Goal: Task Accomplishment & Management: Manage account settings

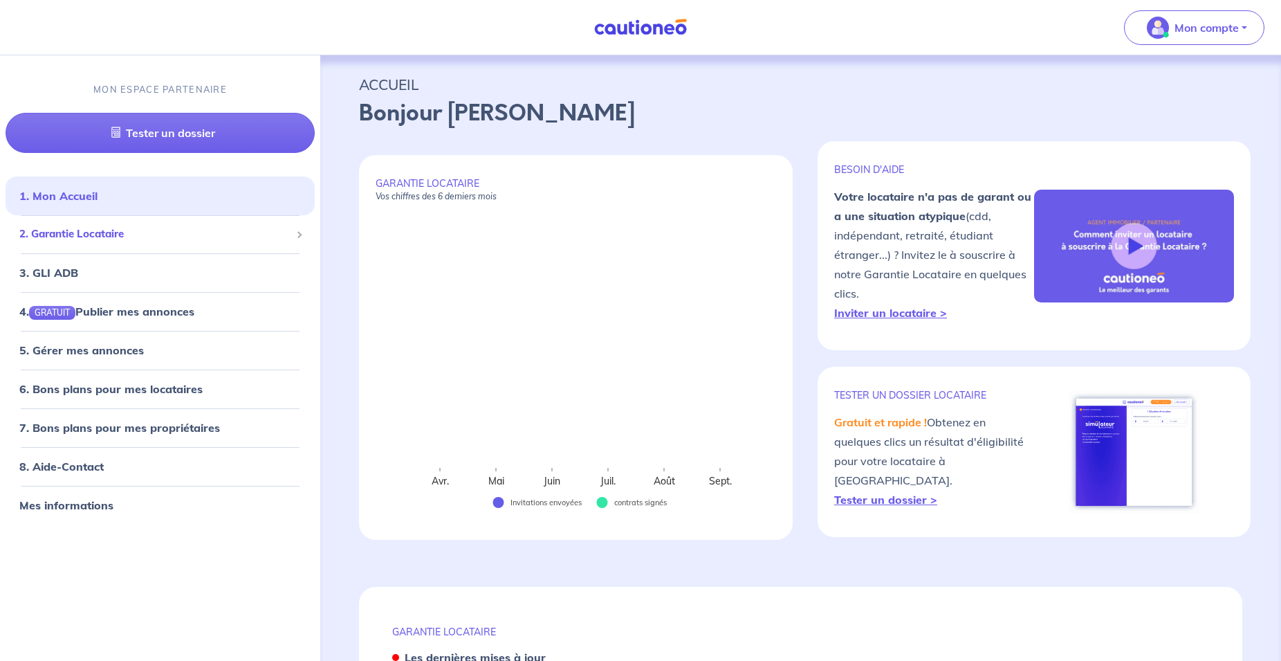
click at [111, 240] on span "2. Garantie Locataire" at bounding box center [154, 234] width 271 height 16
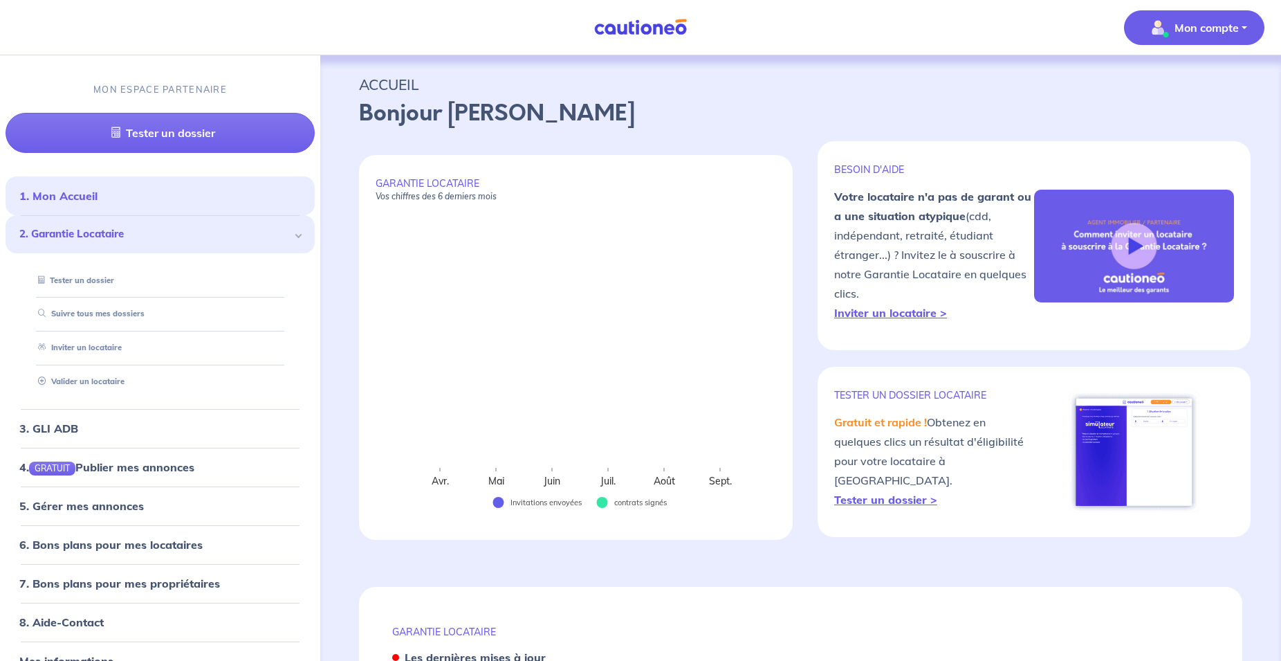
click at [1179, 30] on p "Mon compte" at bounding box center [1207, 27] width 64 height 17
click at [1011, 83] on p "ACCUEIL" at bounding box center [800, 84] width 883 height 25
click at [46, 427] on link "3. GLI ADB" at bounding box center [47, 428] width 57 height 14
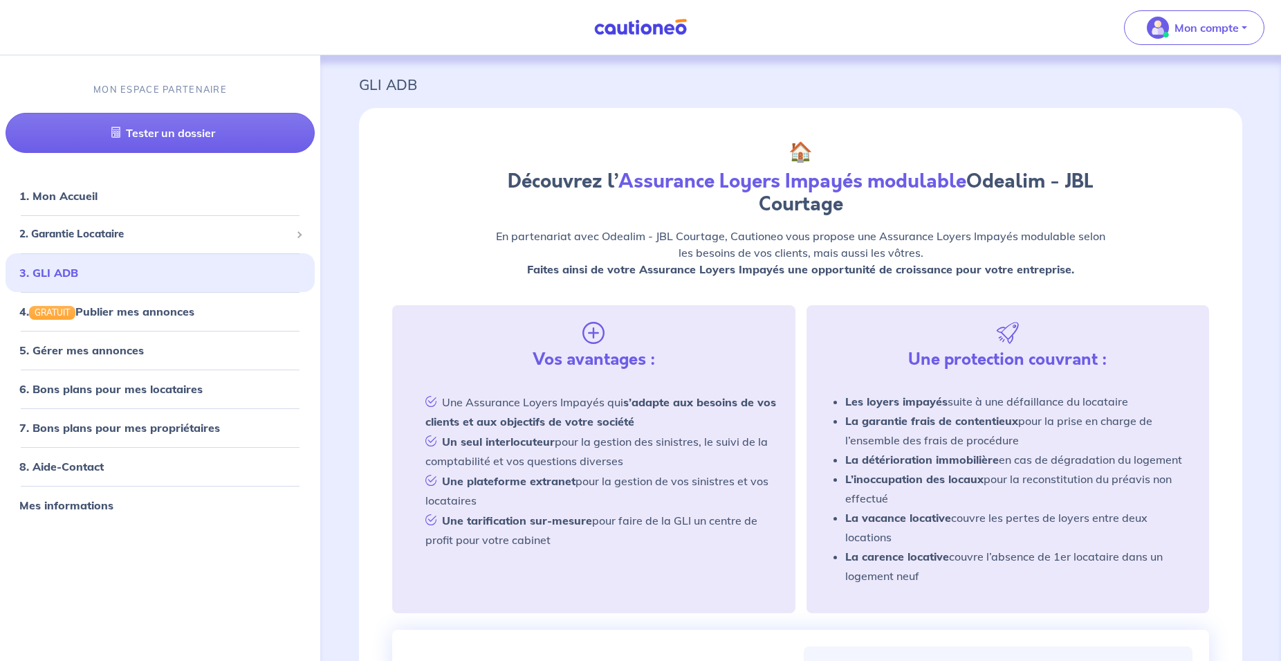
scroll to position [353, 0]
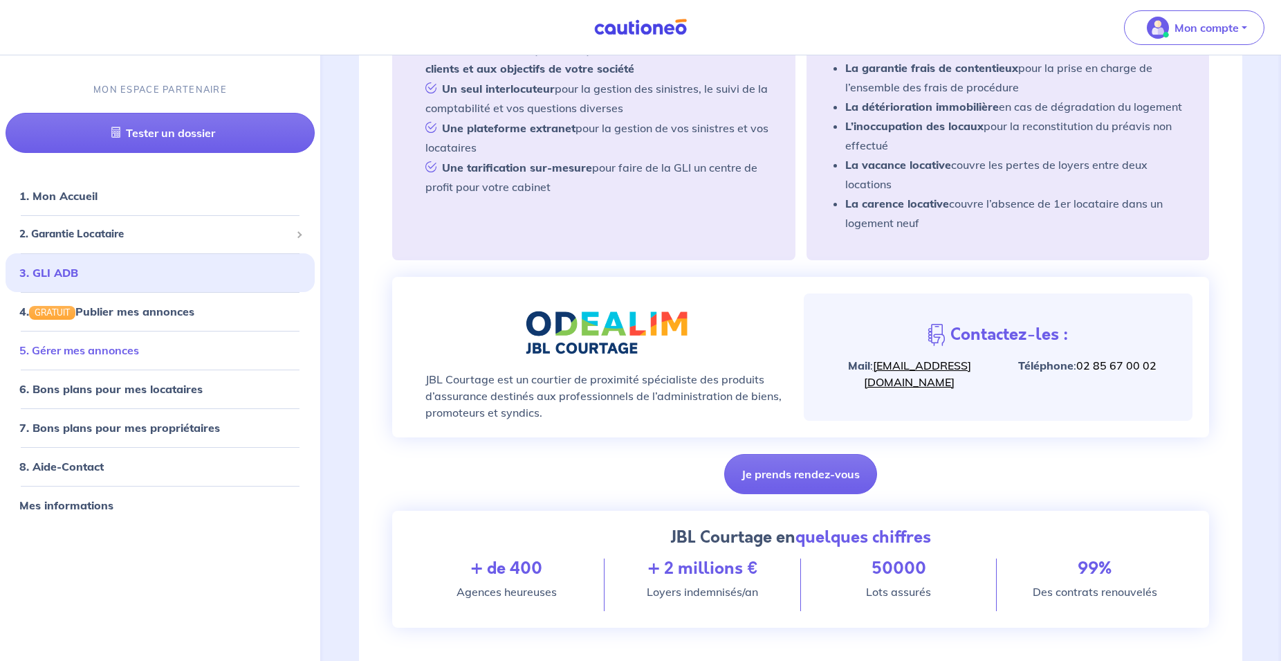
click at [95, 354] on link "5. Gérer mes annonces" at bounding box center [79, 349] width 120 height 14
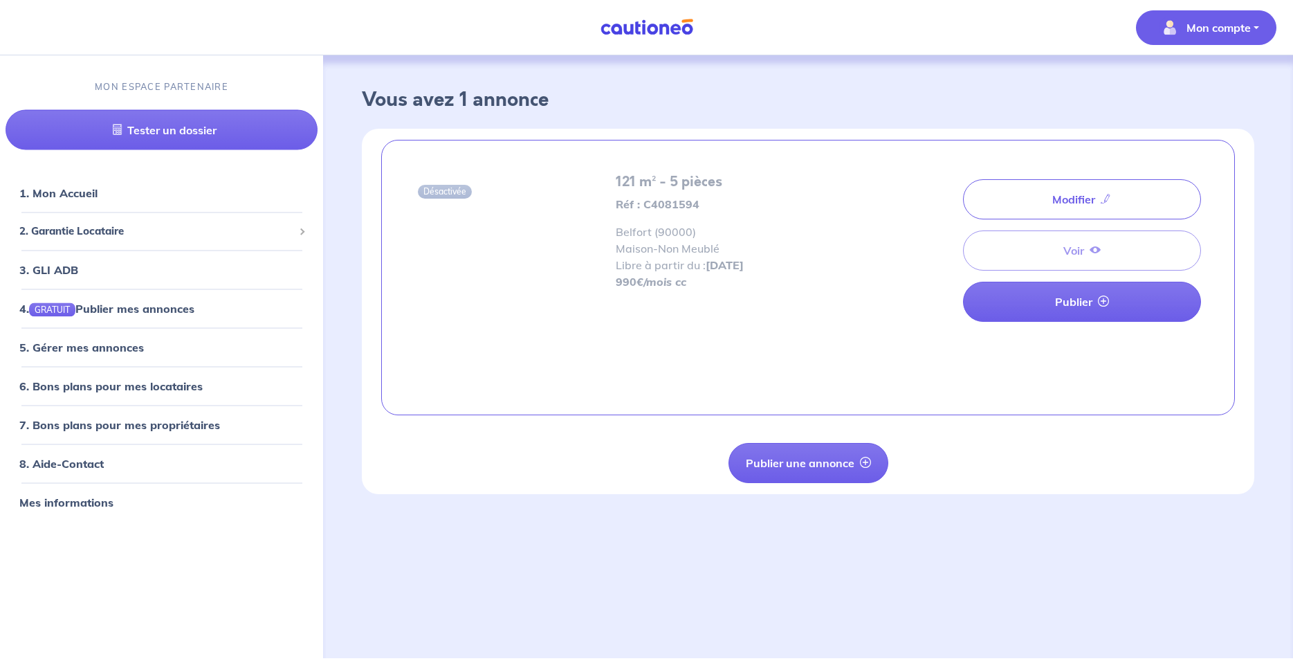
click at [1258, 18] on button "Mon compte" at bounding box center [1206, 27] width 140 height 35
click at [1204, 118] on link "Me déconnecter" at bounding box center [1192, 119] width 111 height 22
